Goal: Information Seeking & Learning: Check status

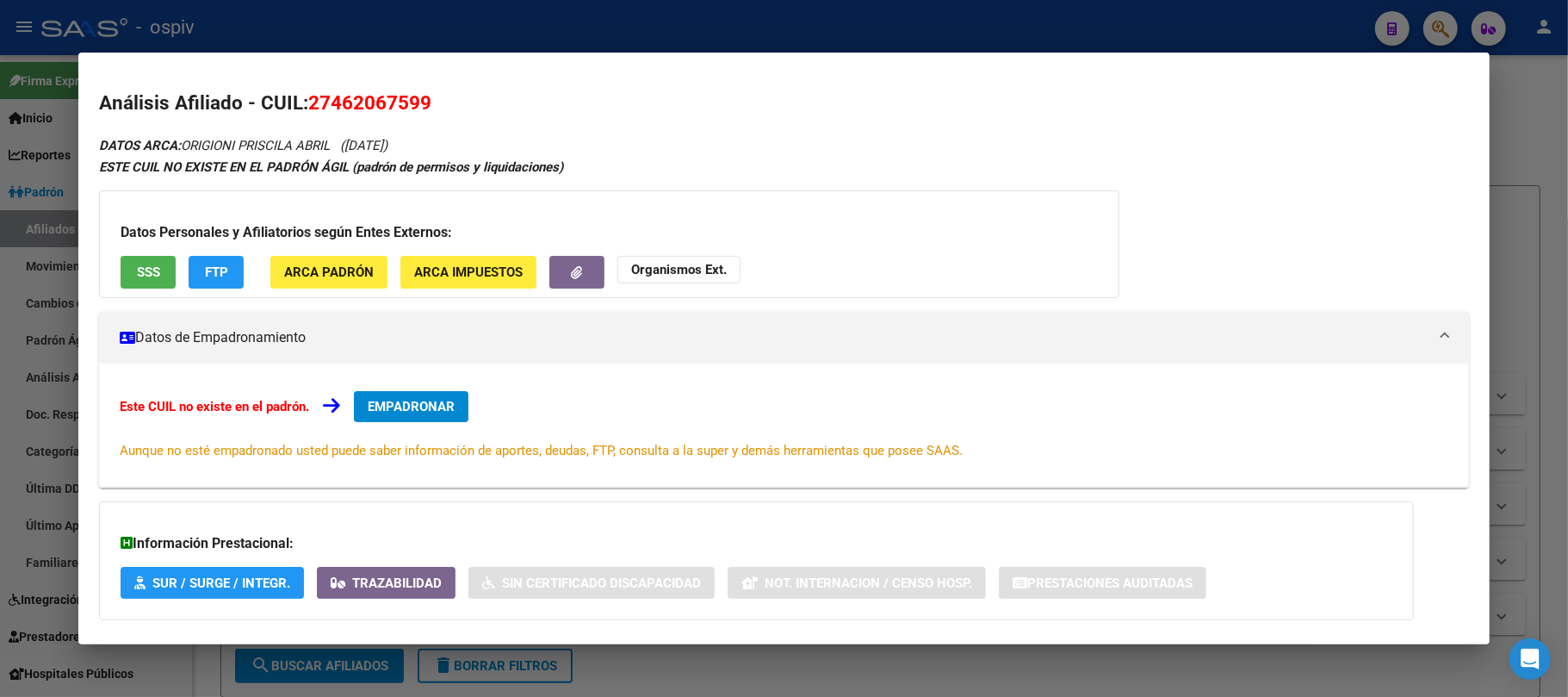
click at [434, 32] on div at bounding box center [784, 348] width 1568 height 697
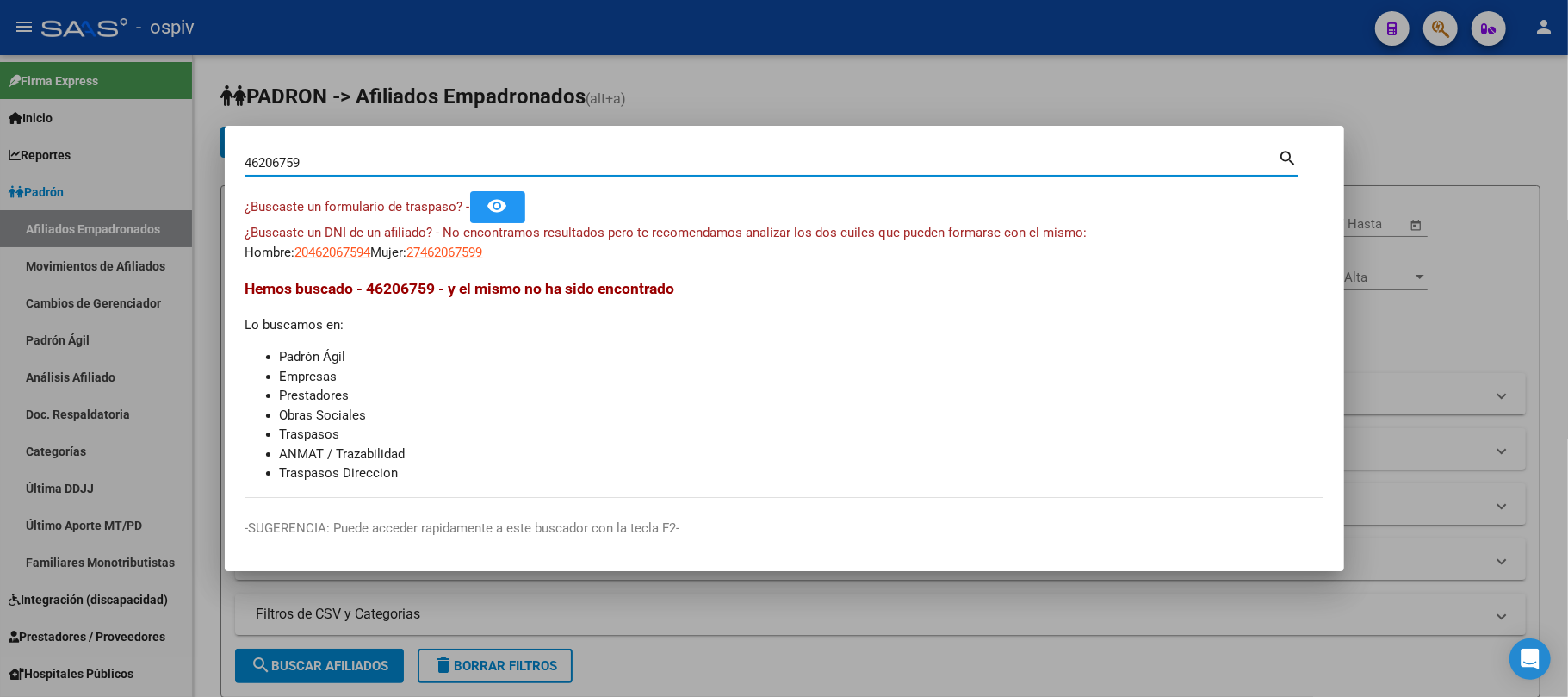
drag, startPoint x: 353, startPoint y: 166, endPoint x: 118, endPoint y: 117, distance: 240.1
click at [118, 117] on div "46206759 Buscar (apellido, dni, cuil, nro traspaso, cuit, obra social) search ¿…" at bounding box center [784, 348] width 1568 height 697
paste input "57539435"
type input "57539435"
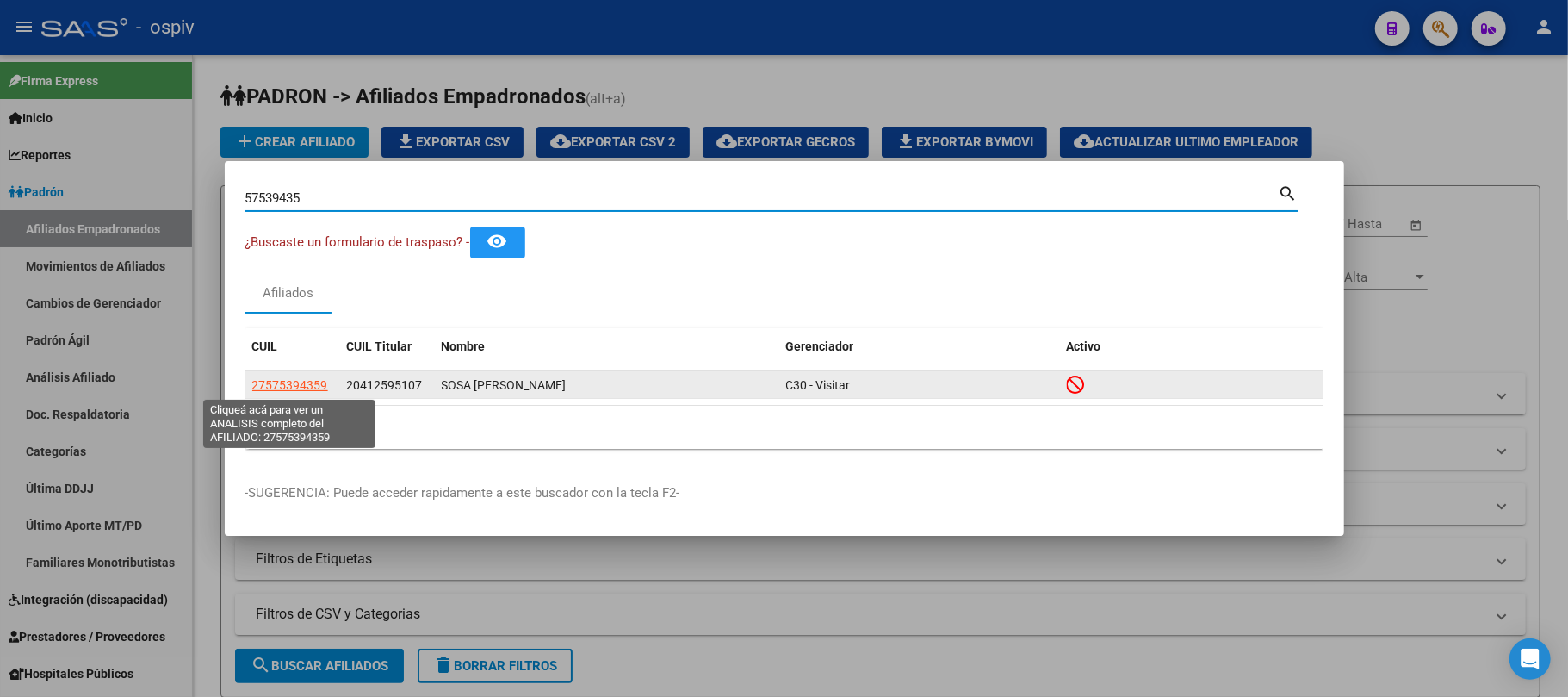
click at [290, 385] on span "27575394359" at bounding box center [290, 385] width 76 height 14
type textarea "27575394359"
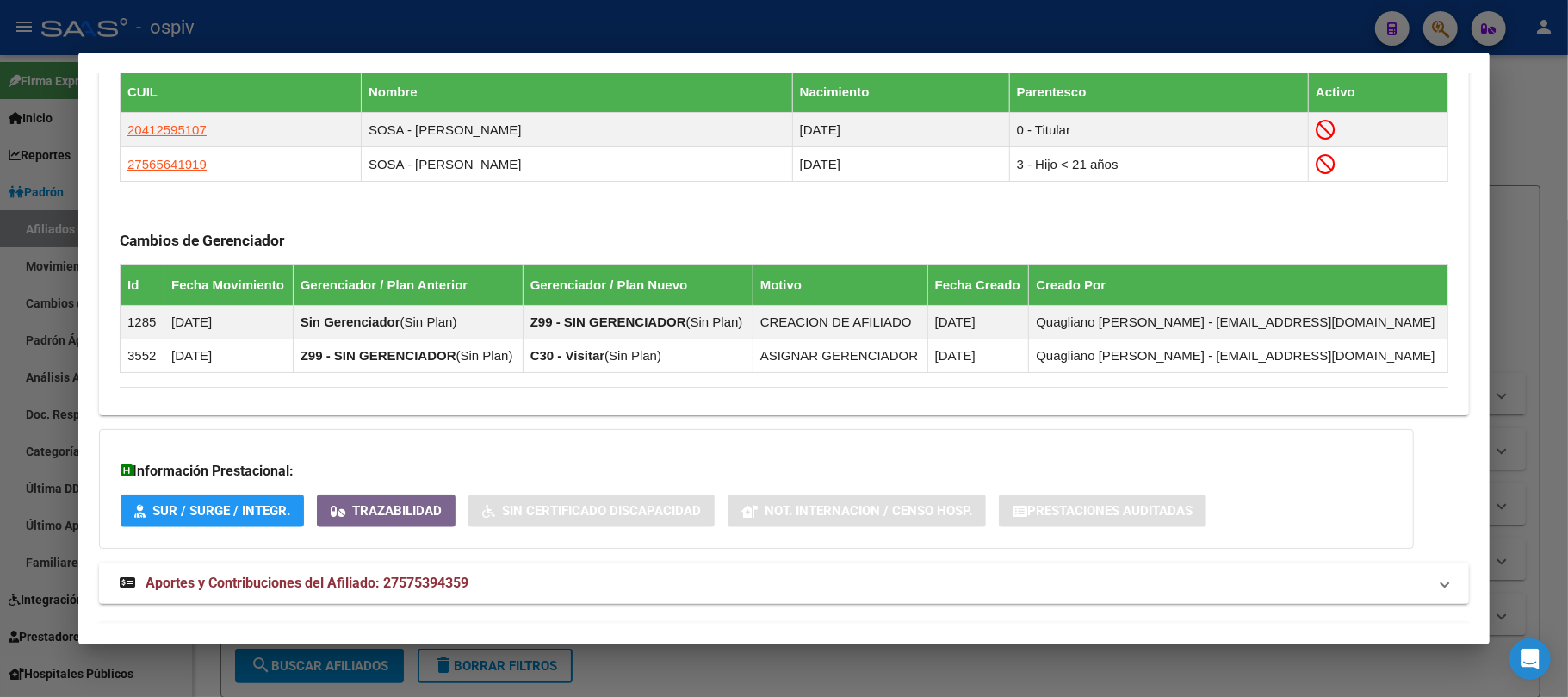
scroll to position [1052, 0]
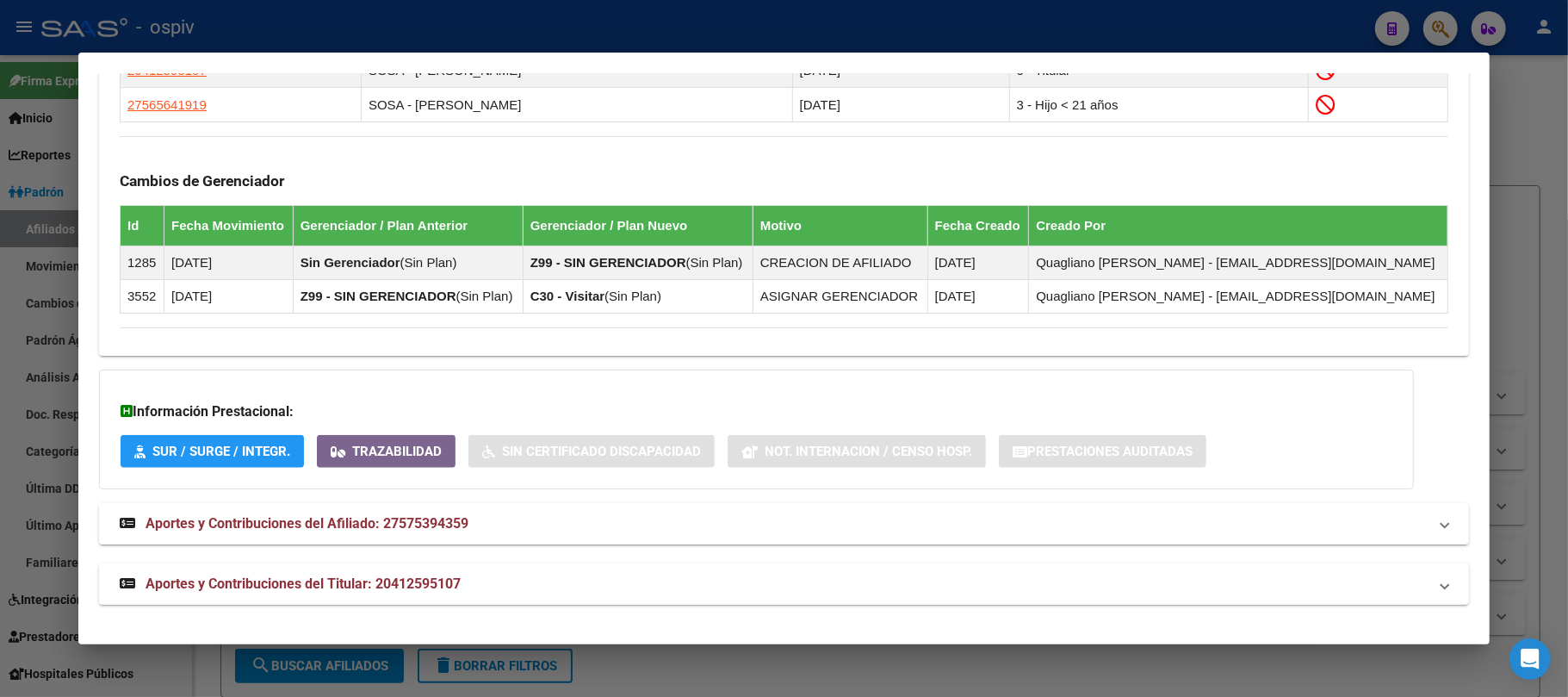
click at [415, 580] on span "Aportes y Contribuciones del Titular: 20412595107" at bounding box center [303, 583] width 316 height 17
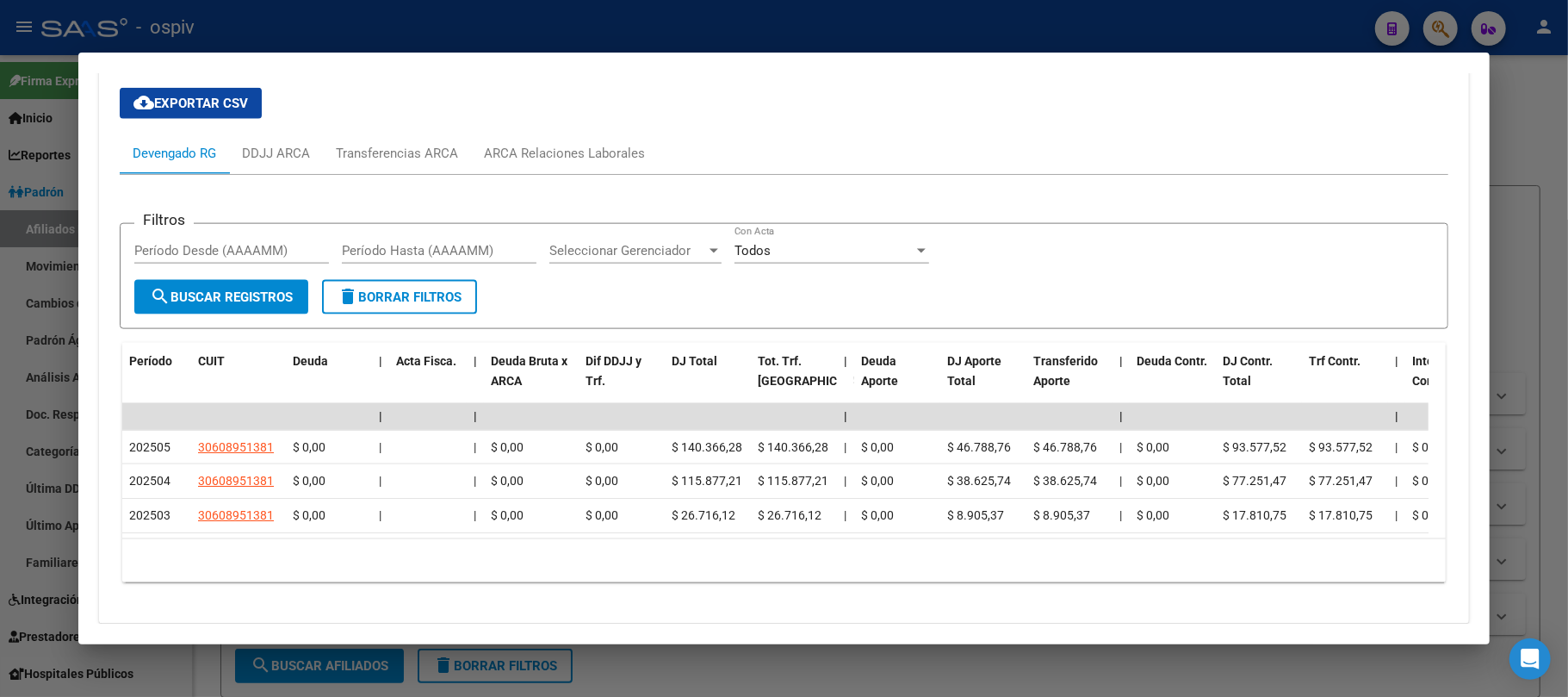
scroll to position [1661, 0]
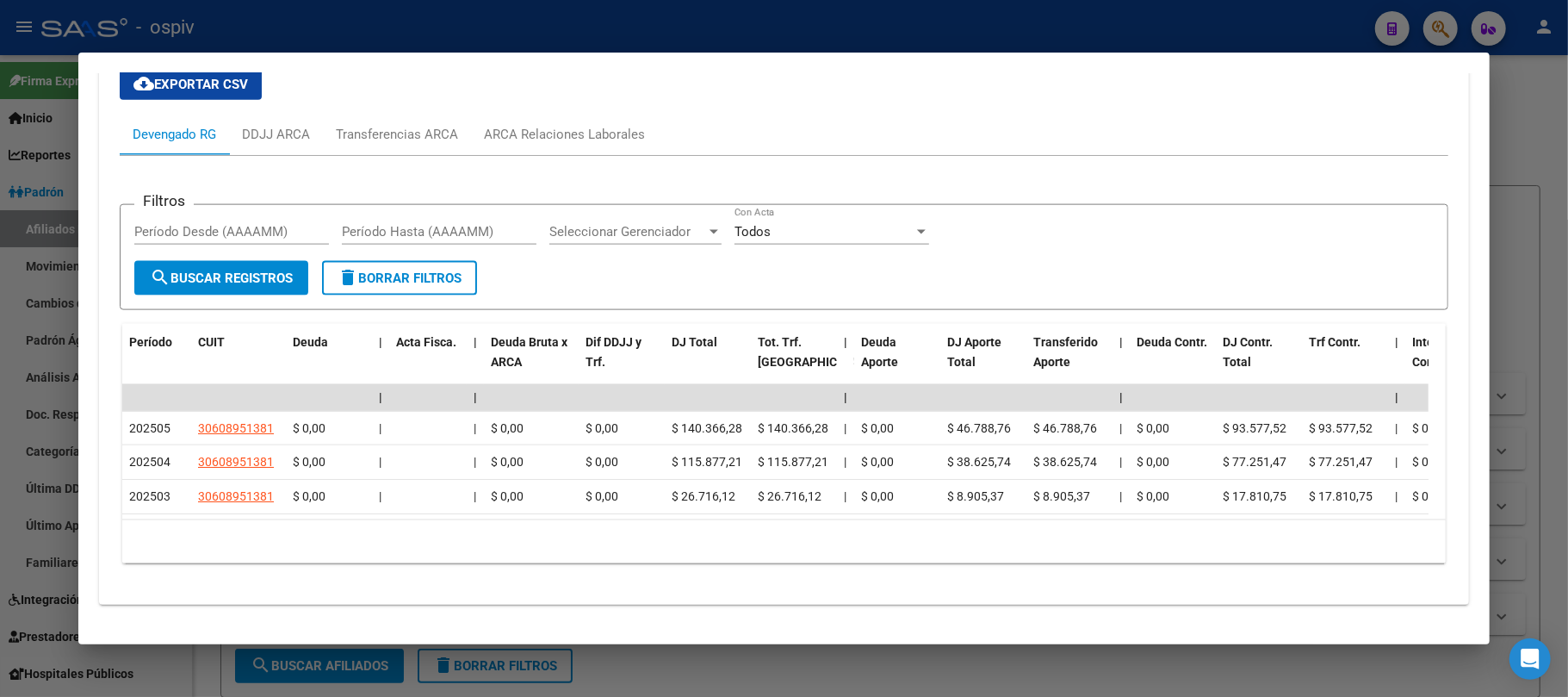
click at [406, 35] on div at bounding box center [784, 348] width 1568 height 697
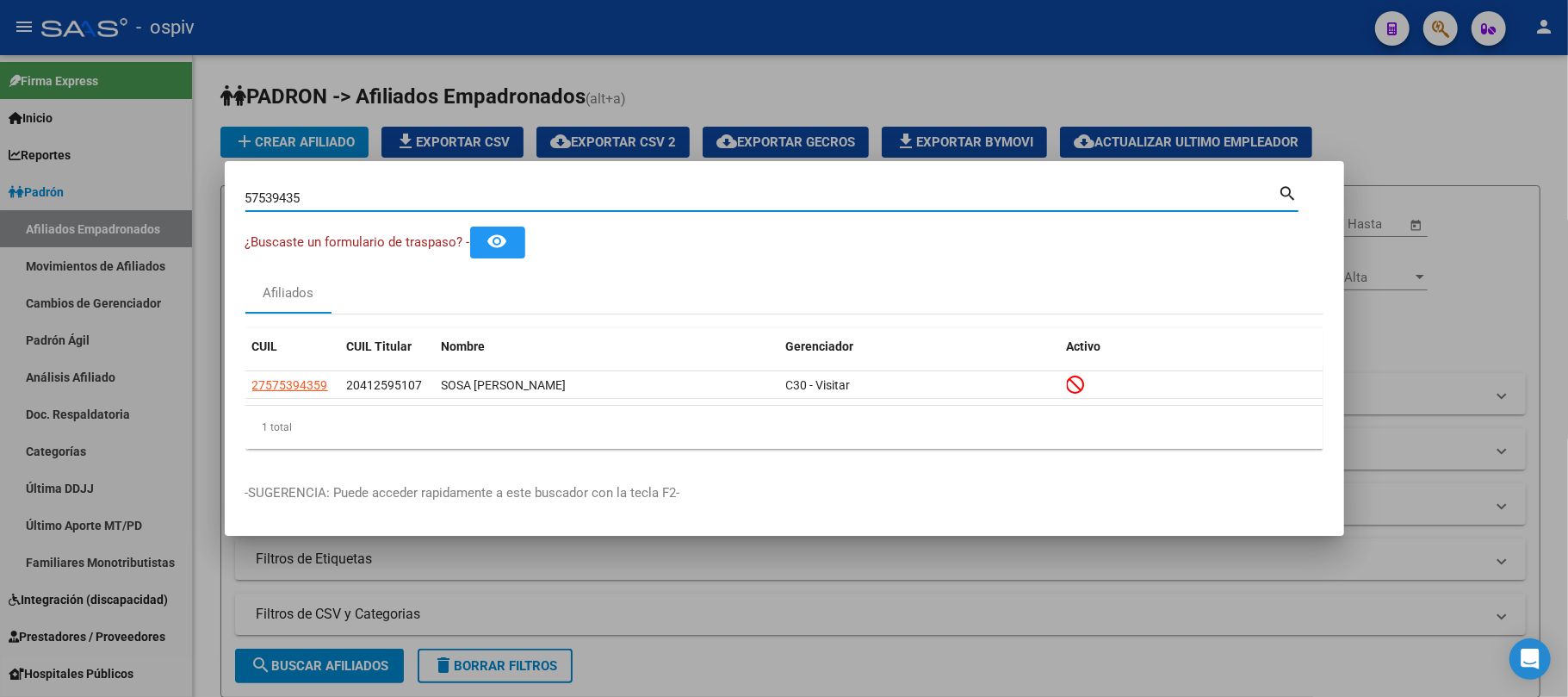
drag, startPoint x: 352, startPoint y: 191, endPoint x: 143, endPoint y: 191, distance: 209.0
click at [143, 191] on div "57539435 Buscar (apellido, dni, cuil, nro traspaso, cuit, obra social) search ¿…" at bounding box center [784, 348] width 1568 height 697
paste input "8107741"
type input "58107741"
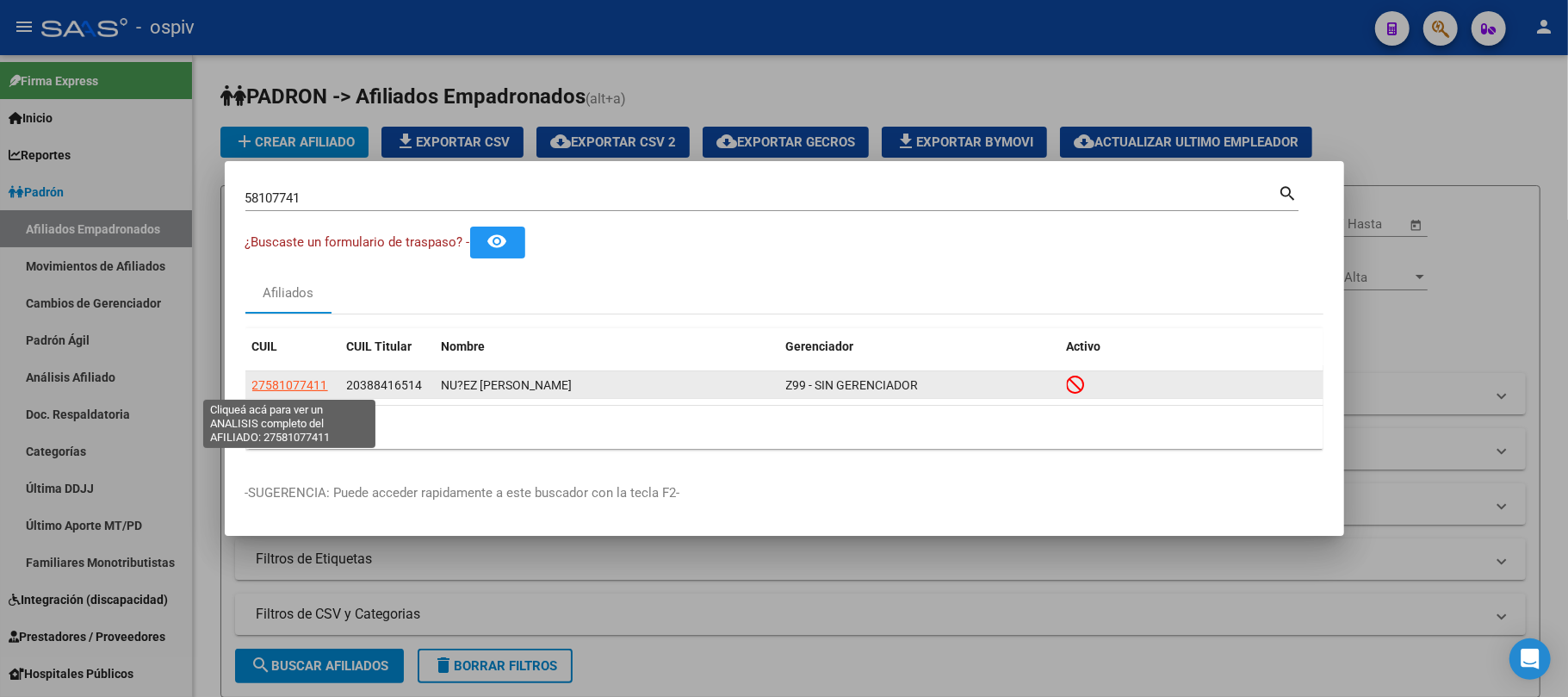
click at [304, 385] on span "27581077411" at bounding box center [290, 385] width 76 height 14
type textarea "27581077411"
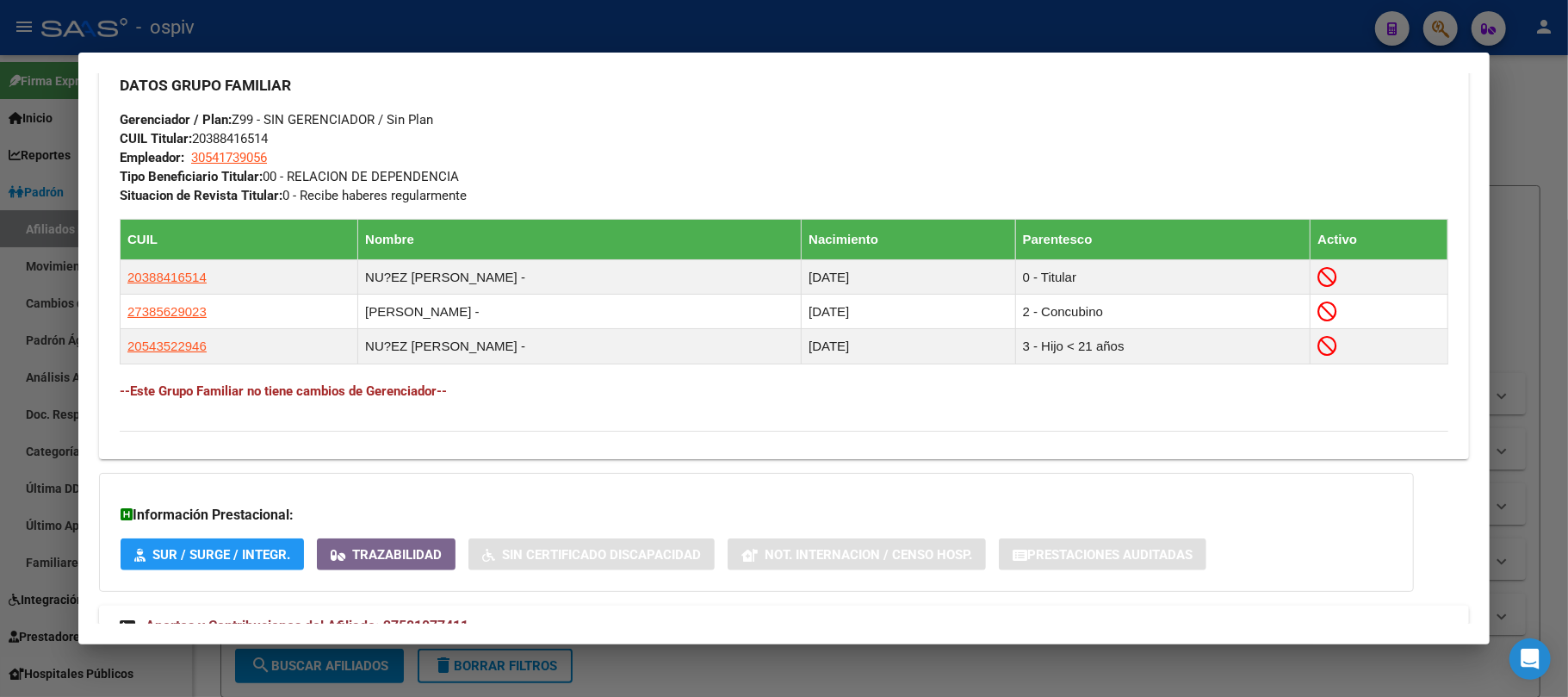
scroll to position [961, 0]
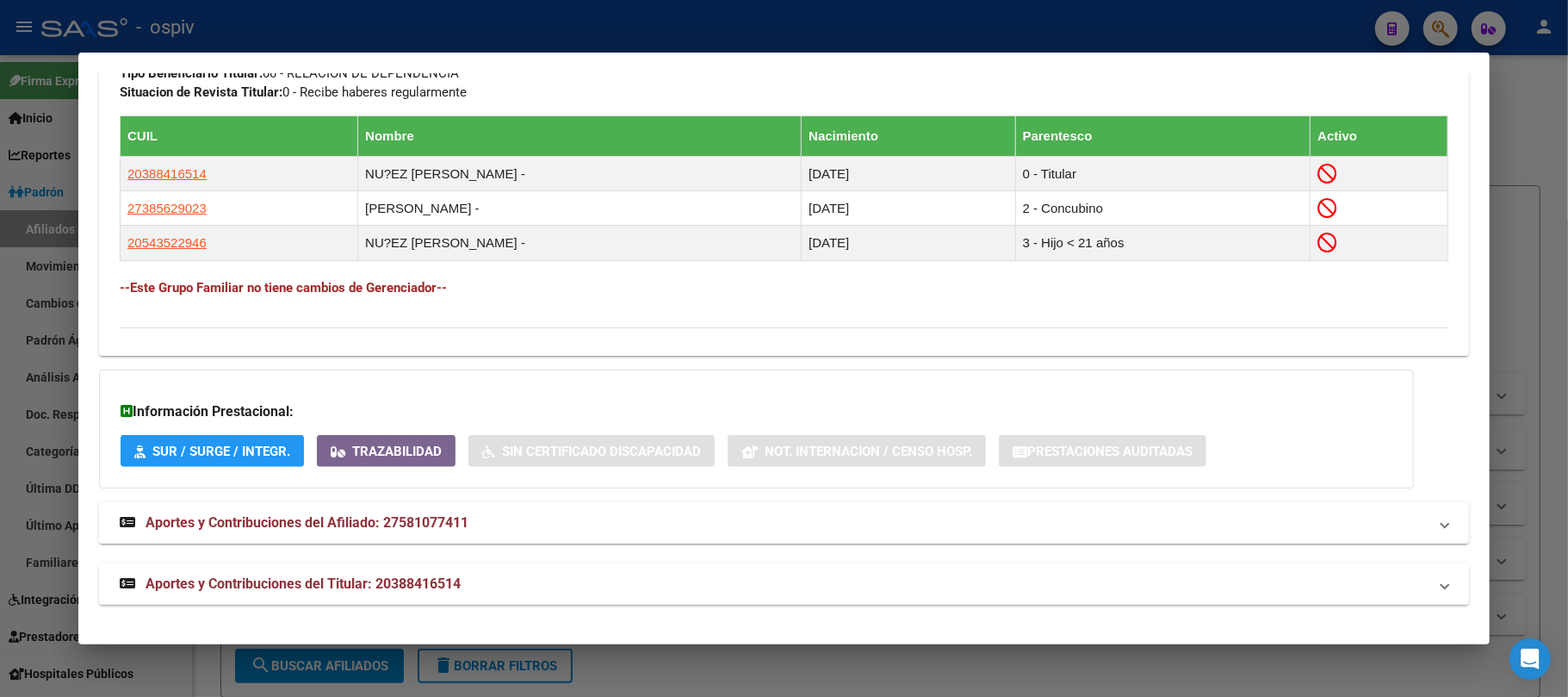
click at [364, 584] on span "Aportes y Contribuciones del Titular: 20388416514" at bounding box center [303, 583] width 316 height 17
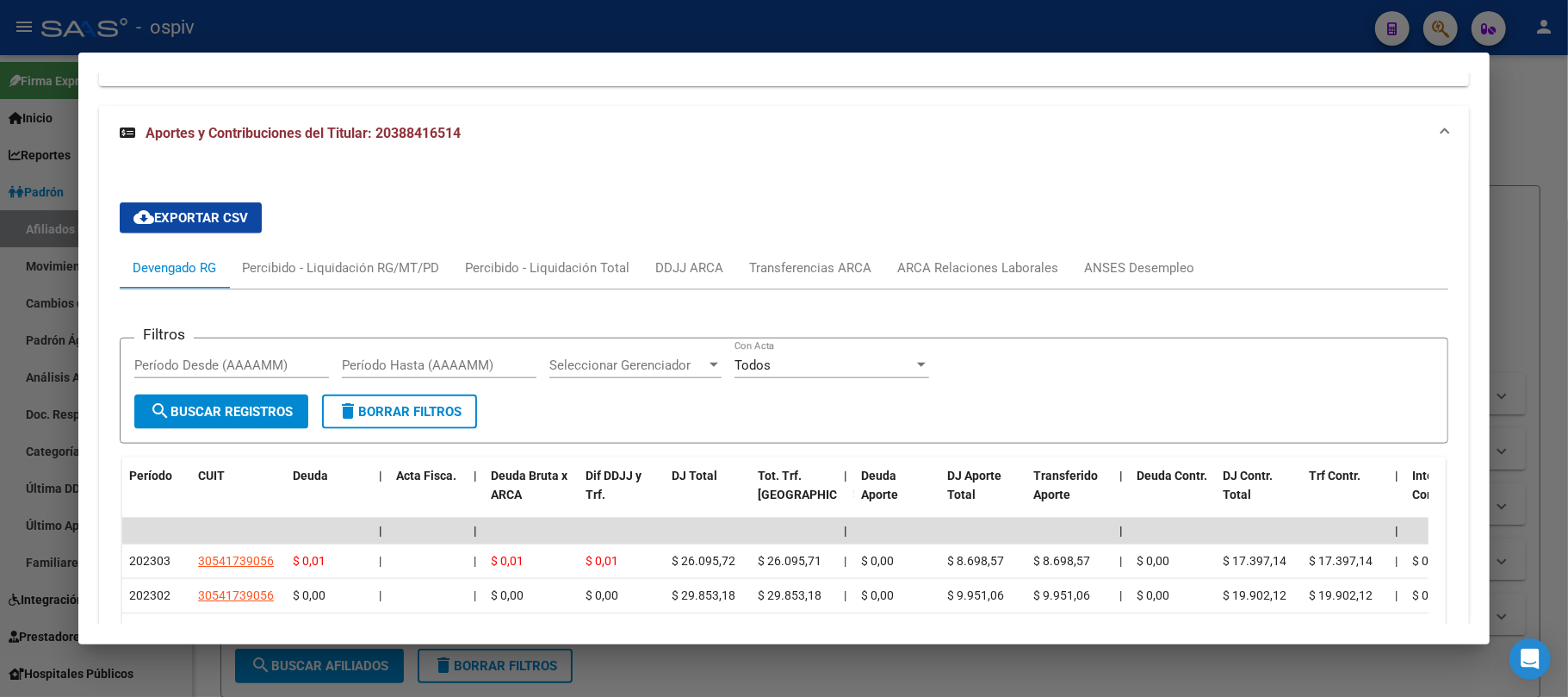
scroll to position [1393, 0]
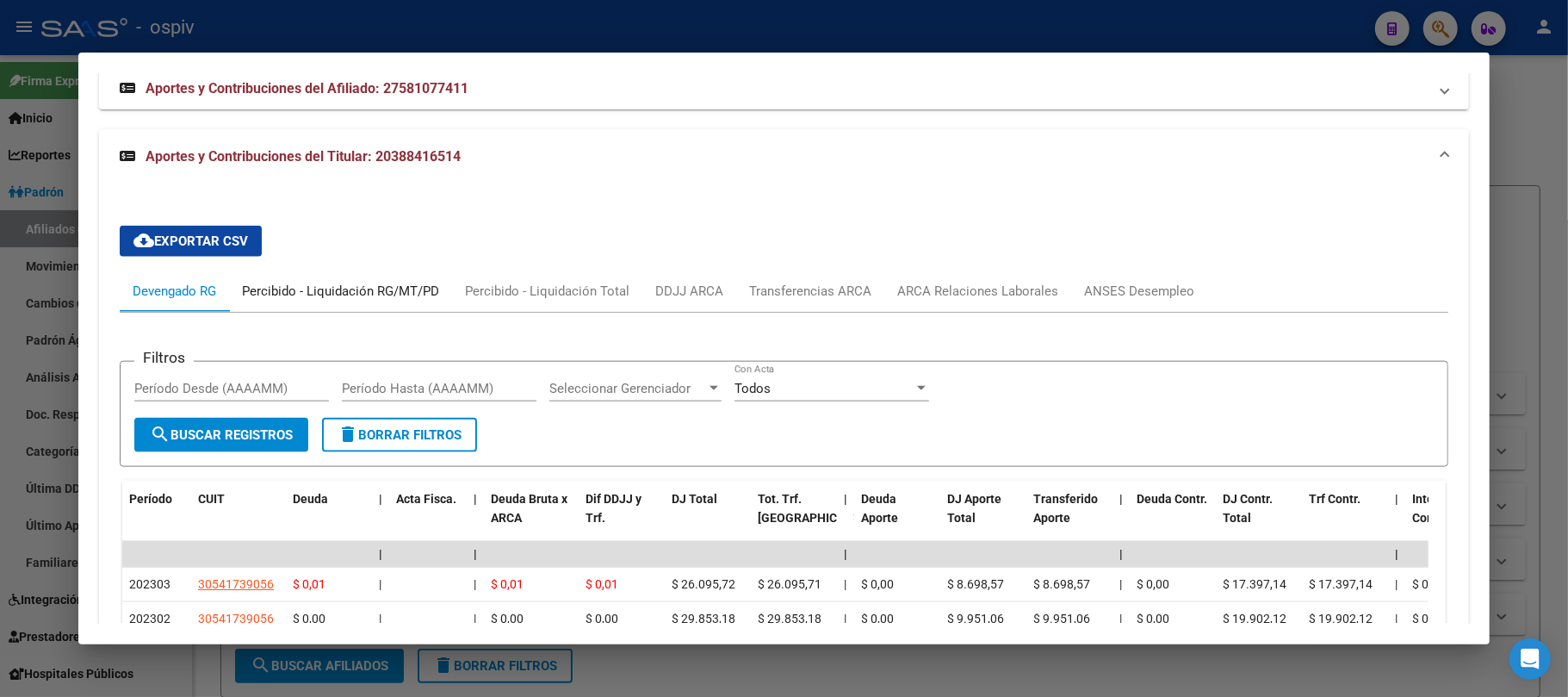
click at [376, 290] on div "Percibido - Liquidación RG/MT/PD" at bounding box center [340, 290] width 198 height 19
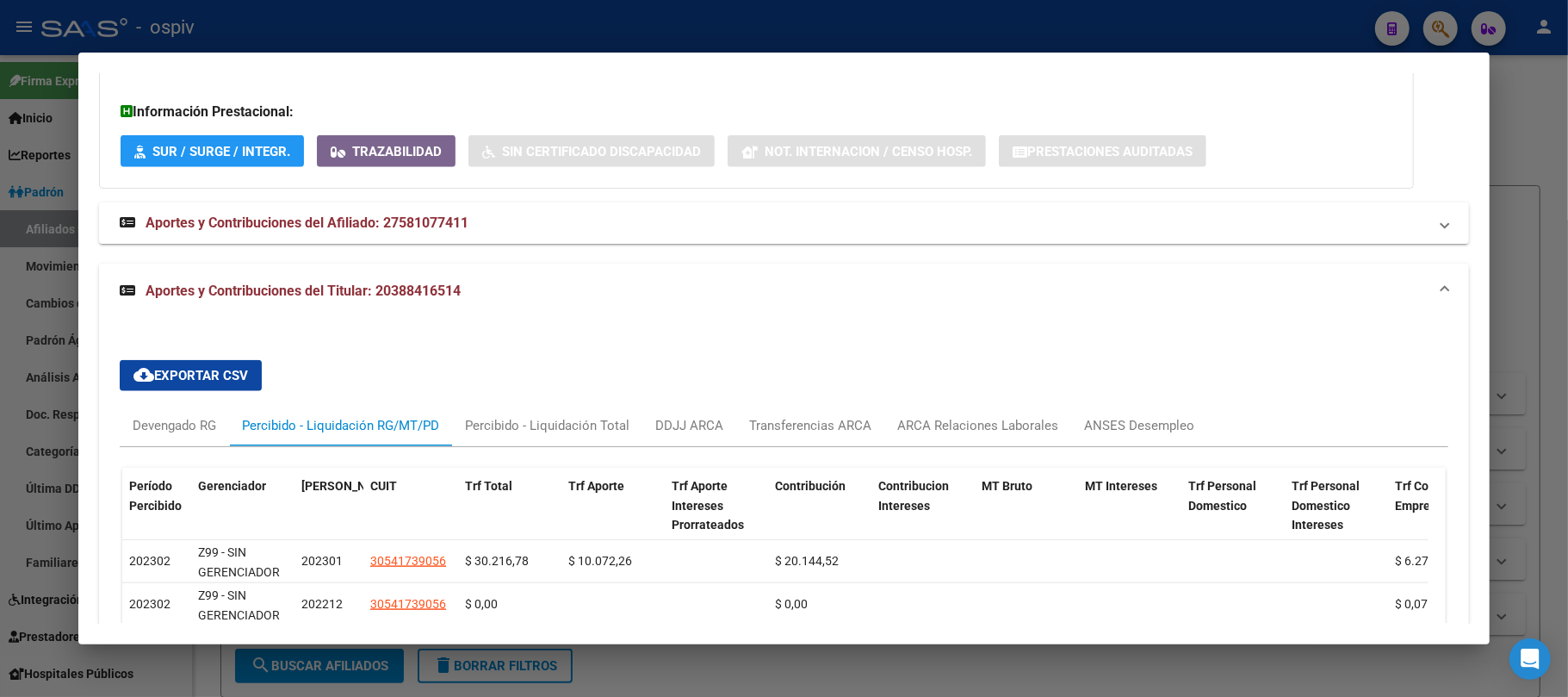
scroll to position [1392, 0]
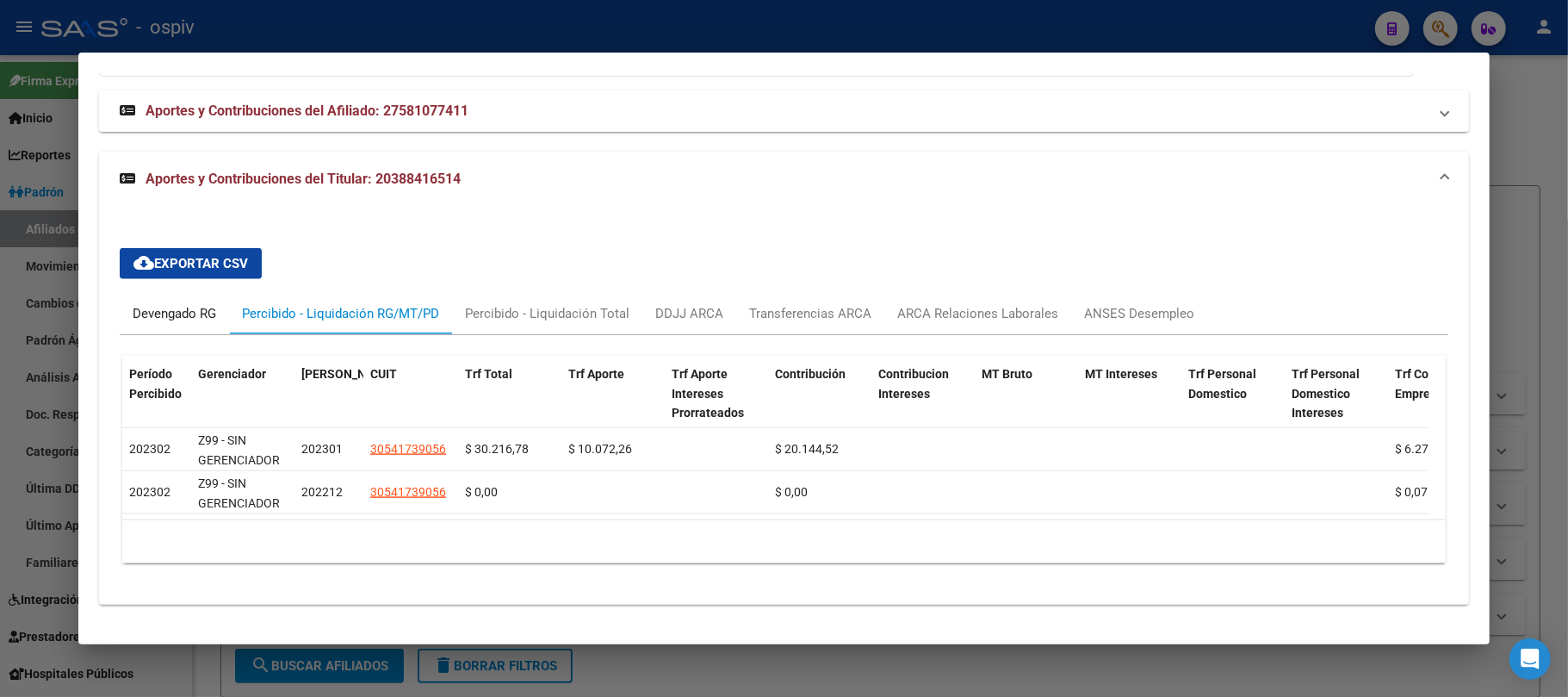
click at [177, 304] on div "Devengado RG" at bounding box center [174, 313] width 84 height 19
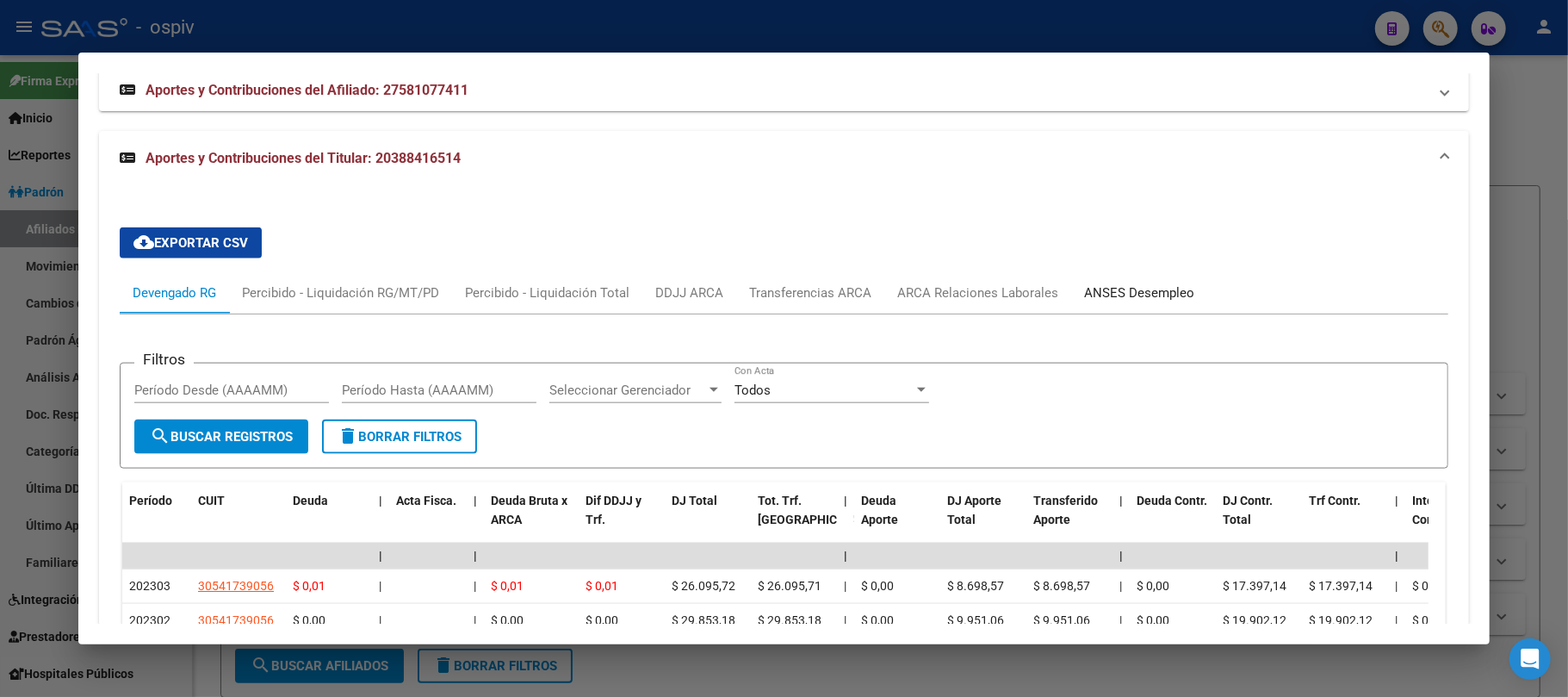
click at [1141, 288] on div "ANSES Desempleo" at bounding box center [1139, 292] width 110 height 19
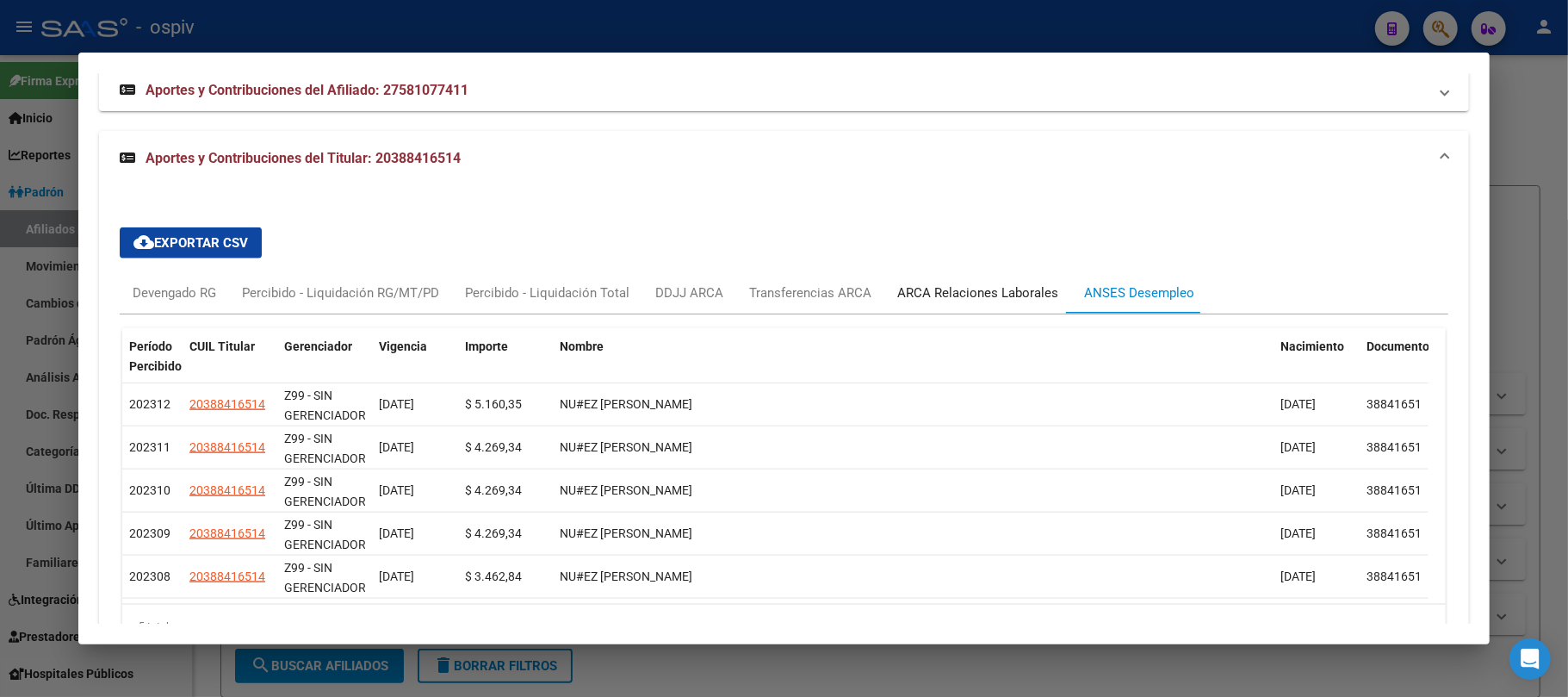
click at [968, 298] on div "ARCA Relaciones Laborales" at bounding box center [978, 292] width 161 height 19
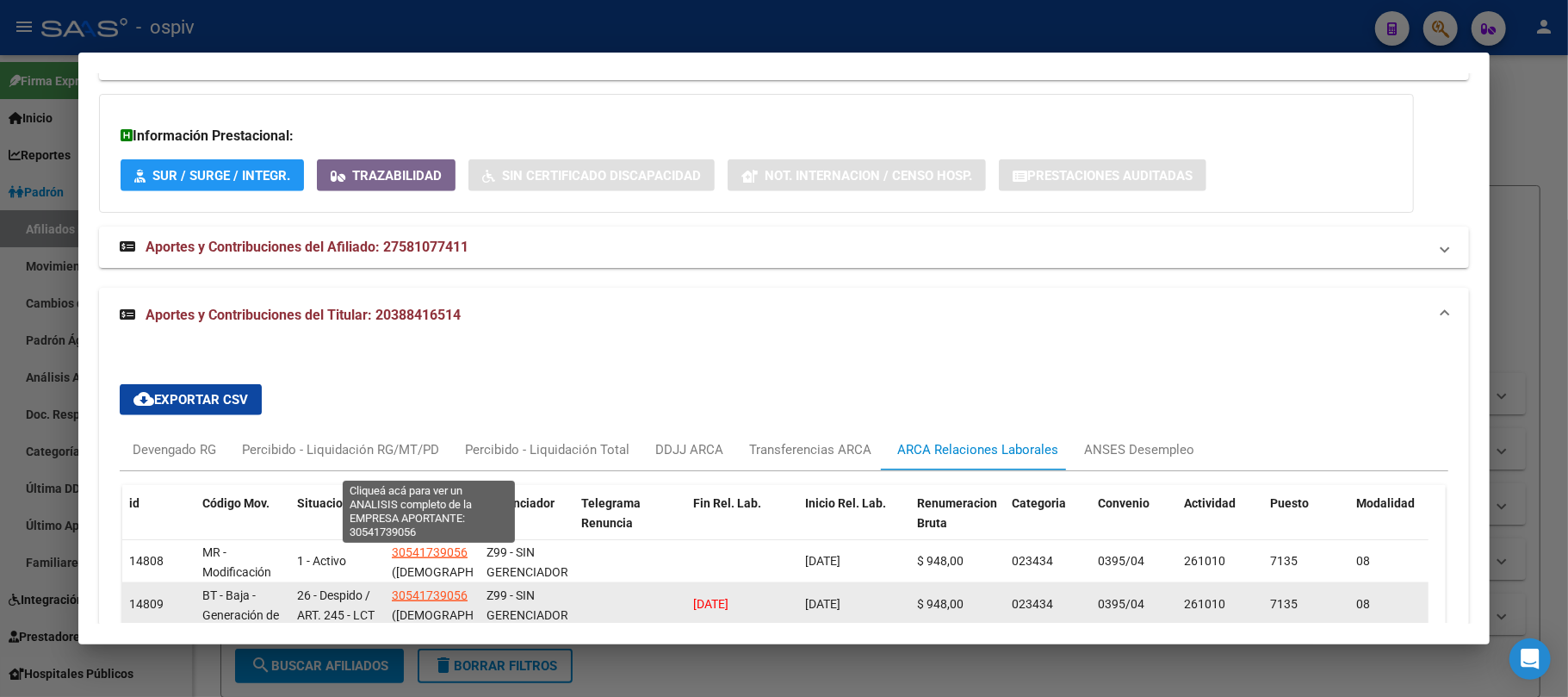
scroll to position [1367, 0]
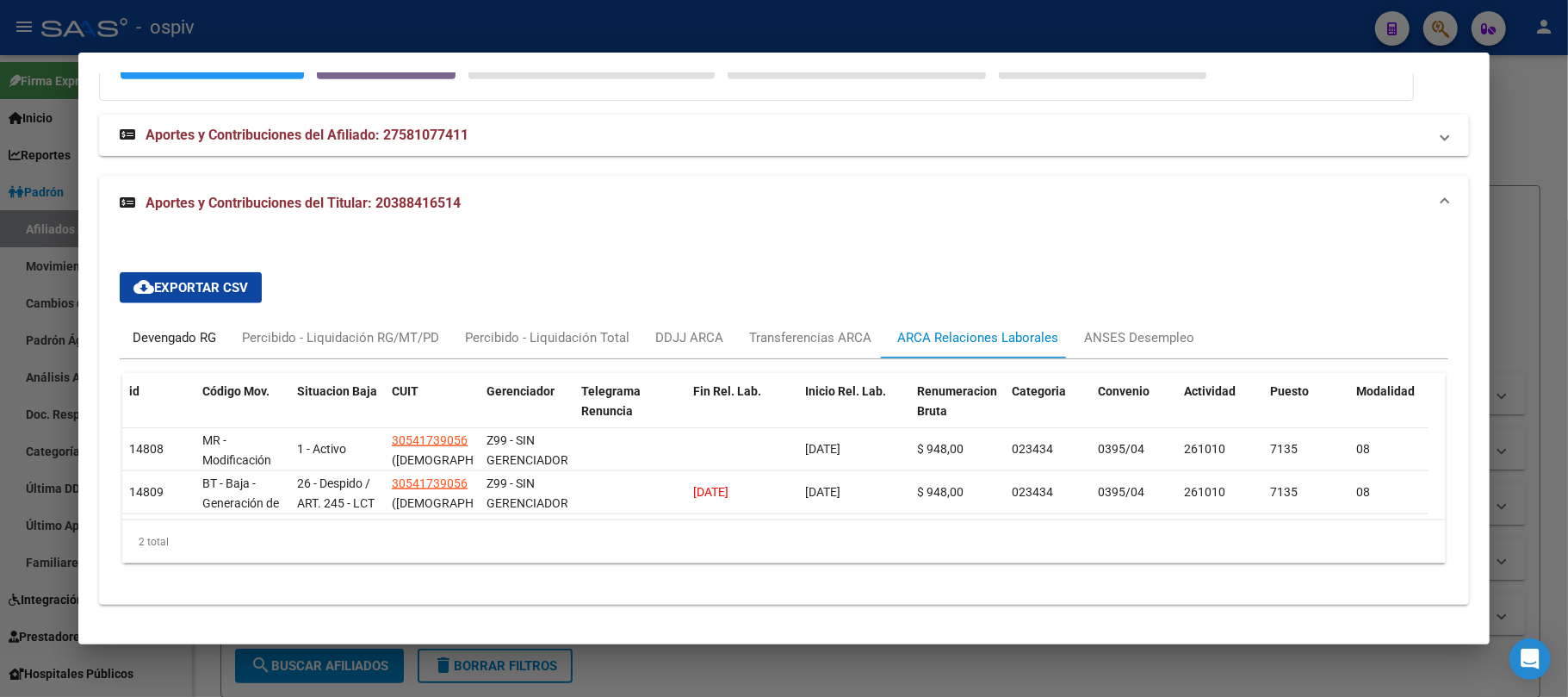
click at [140, 328] on div "Devengado RG" at bounding box center [174, 337] width 84 height 19
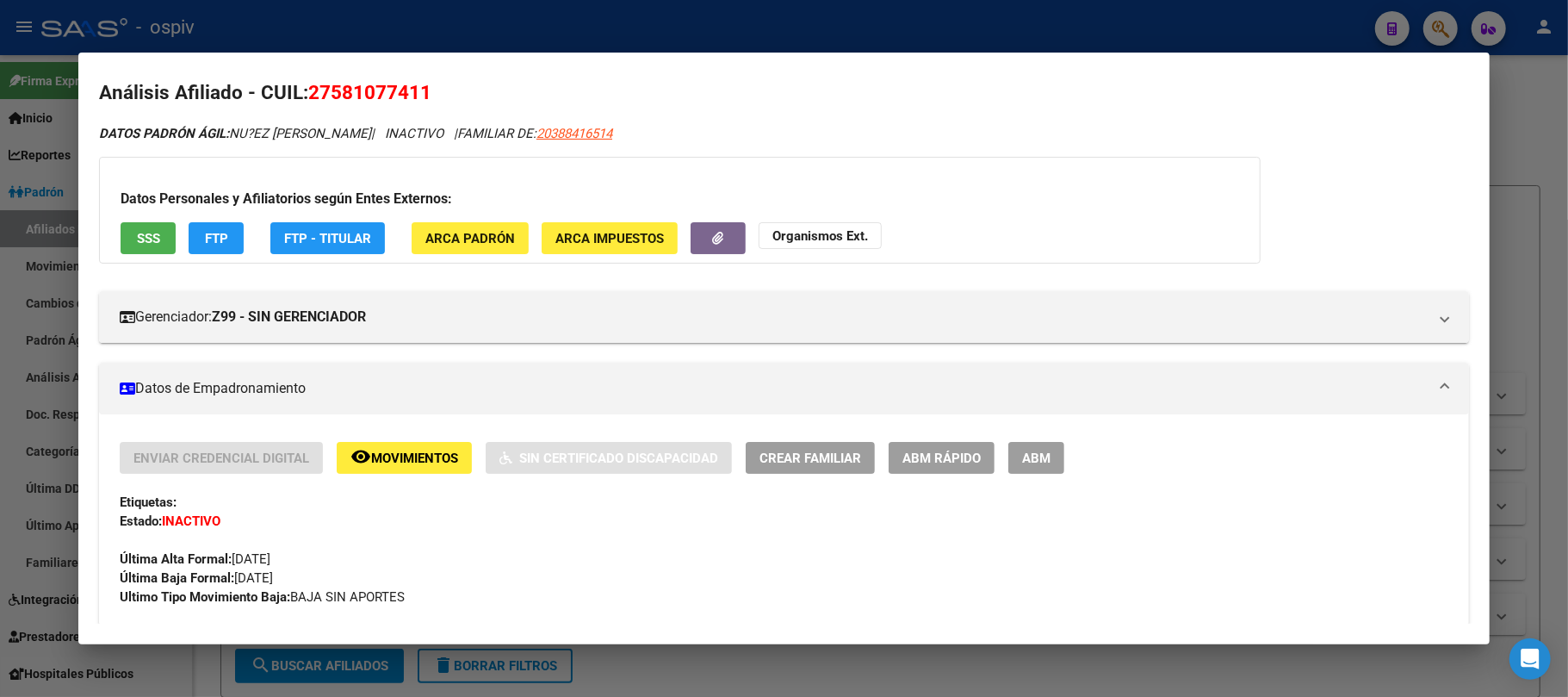
scroll to position [0, 0]
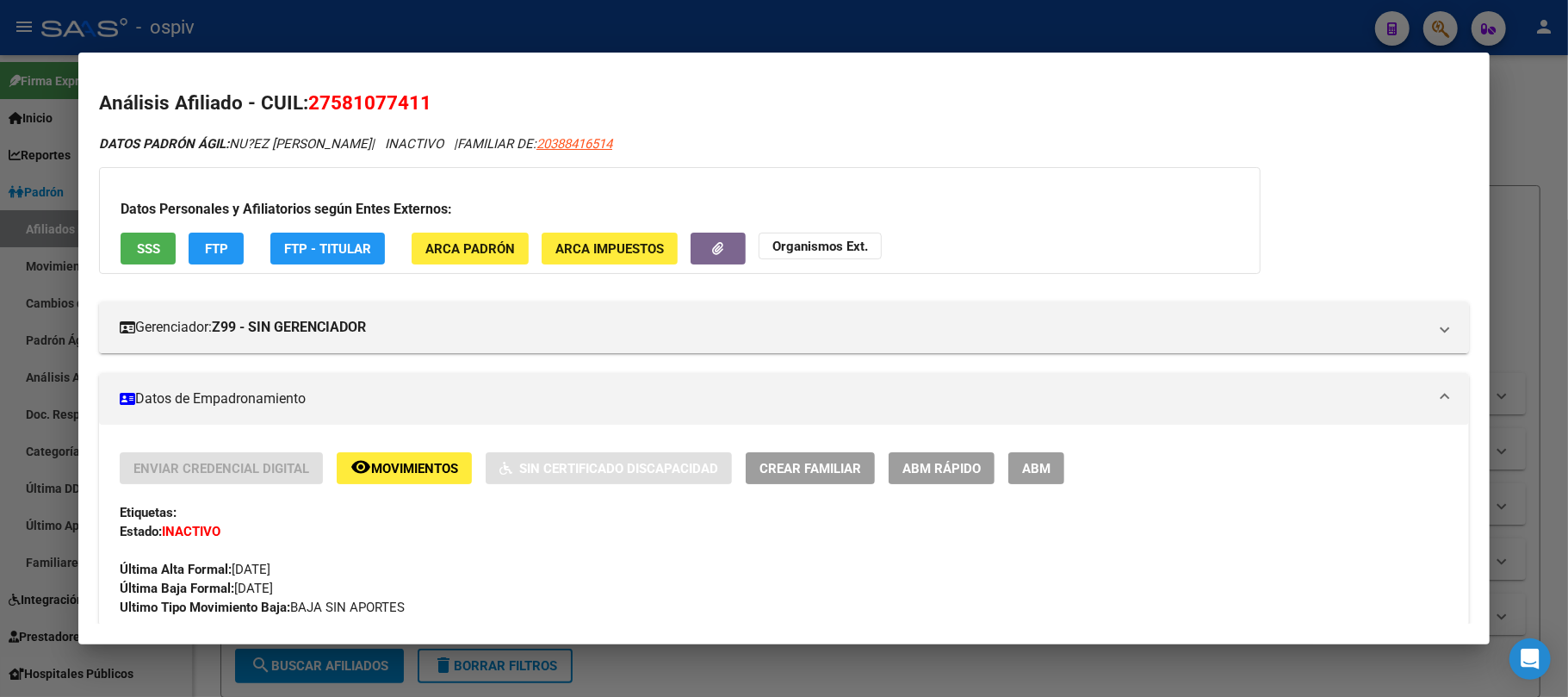
click at [474, 31] on div at bounding box center [784, 348] width 1568 height 697
